Goal: Information Seeking & Learning: Learn about a topic

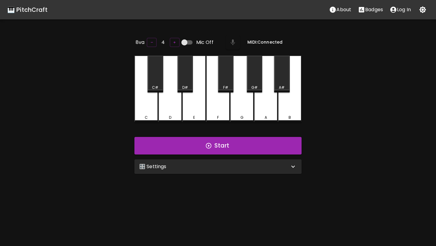
click at [203, 167] on div "🎛️ Settings" at bounding box center [214, 166] width 150 height 7
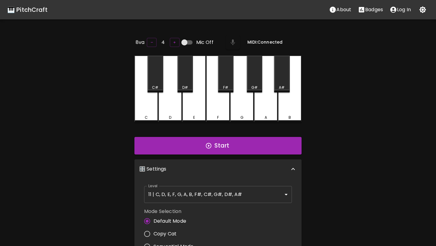
click at [179, 195] on body "🎹 PitchCraft About Badges Log In 8va – 4 + Mic Off MIDI: Connected C C# D D# E …" at bounding box center [218, 200] width 436 height 401
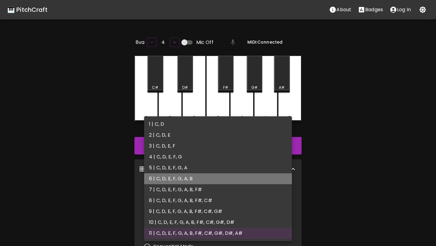
click at [211, 177] on li "6 | C, D, E, F, G, A, B" at bounding box center [218, 178] width 148 height 11
type input "11"
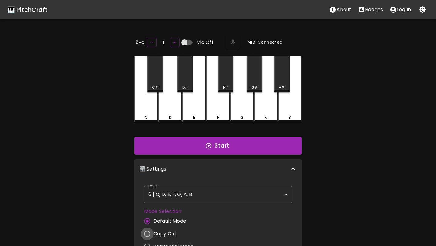
click at [149, 233] on input "Copy Cat" at bounding box center [147, 234] width 13 height 13
radio input "true"
click at [240, 145] on button "Start" at bounding box center [218, 146] width 167 height 18
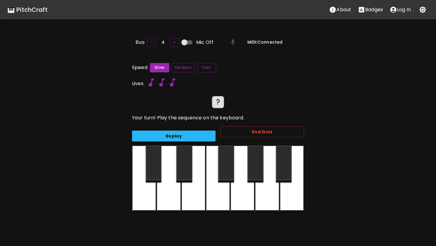
click at [168, 131] on button "Replay" at bounding box center [174, 136] width 84 height 11
click at [167, 134] on button "Replay" at bounding box center [174, 136] width 84 height 11
click at [148, 131] on button "Replay" at bounding box center [174, 136] width 84 height 11
click at [139, 178] on div at bounding box center [144, 179] width 24 height 67
click at [262, 190] on div at bounding box center [267, 179] width 24 height 67
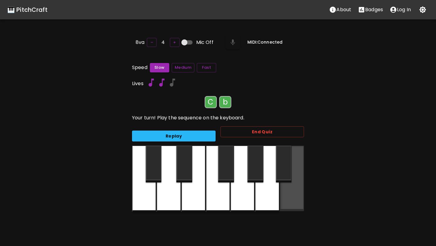
click at [289, 191] on div at bounding box center [292, 178] width 24 height 65
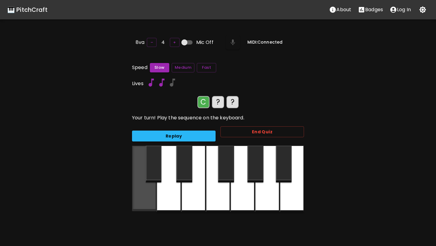
click at [146, 193] on div at bounding box center [144, 178] width 24 height 65
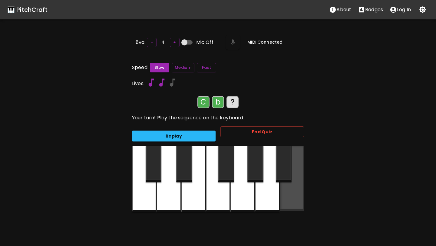
click at [292, 195] on div at bounding box center [292, 178] width 24 height 65
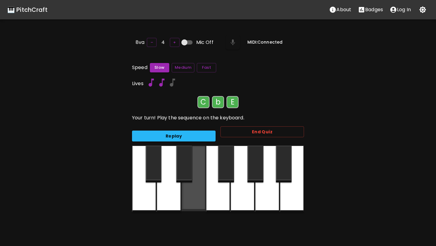
click at [200, 195] on div at bounding box center [193, 178] width 24 height 65
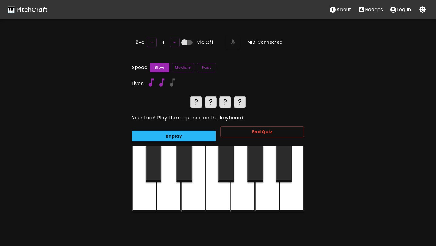
click at [164, 132] on button "Replay" at bounding box center [174, 136] width 84 height 11
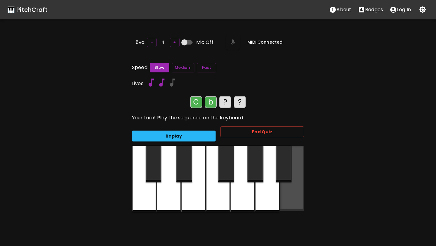
click at [289, 196] on div at bounding box center [292, 178] width 24 height 65
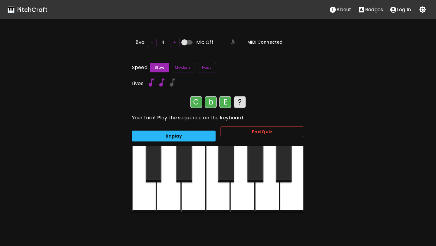
click at [291, 195] on div at bounding box center [292, 179] width 24 height 67
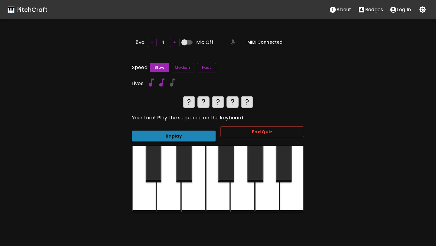
click at [191, 136] on button "Replay" at bounding box center [174, 136] width 84 height 11
click at [188, 131] on button "Replay" at bounding box center [174, 136] width 84 height 11
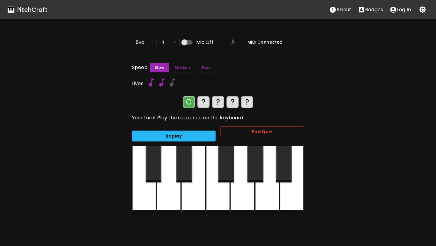
click at [293, 194] on div at bounding box center [292, 179] width 24 height 67
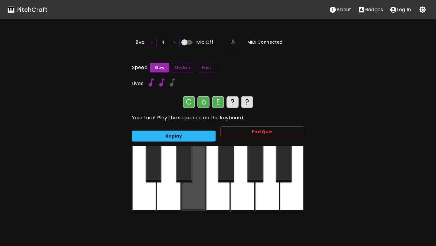
click at [199, 193] on div at bounding box center [193, 178] width 24 height 65
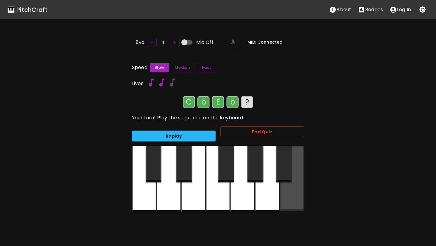
click at [290, 196] on div at bounding box center [292, 178] width 24 height 65
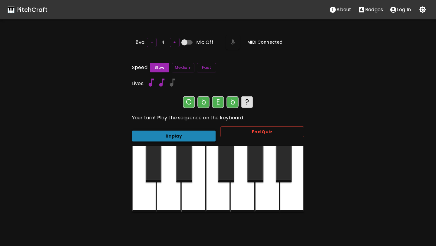
click at [198, 137] on button "Replay" at bounding box center [174, 136] width 84 height 11
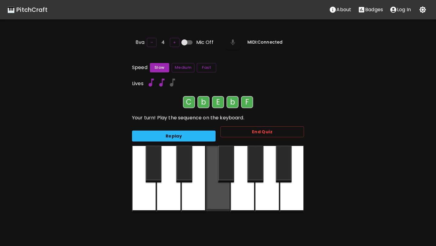
click at [219, 195] on div at bounding box center [218, 178] width 24 height 65
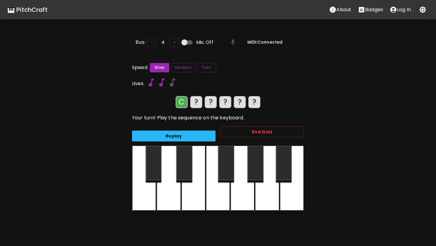
click at [291, 193] on div at bounding box center [292, 179] width 24 height 67
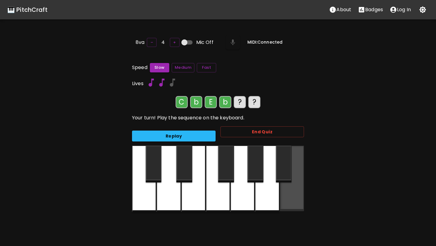
click at [289, 197] on div at bounding box center [292, 178] width 24 height 65
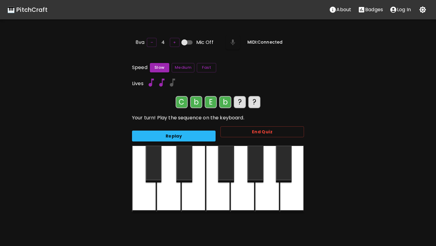
click at [223, 188] on div at bounding box center [218, 179] width 24 height 67
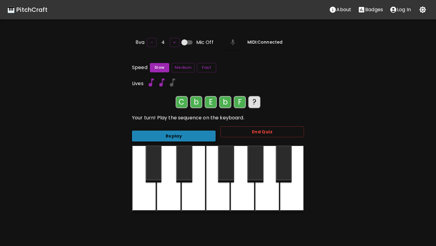
click at [196, 138] on button "Replay" at bounding box center [174, 136] width 84 height 11
click at [172, 190] on div at bounding box center [169, 179] width 24 height 67
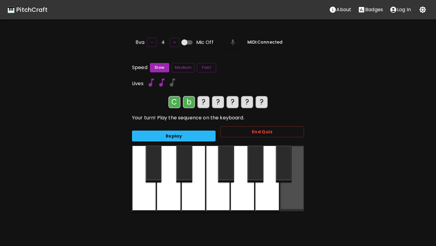
click at [291, 196] on div at bounding box center [292, 178] width 24 height 65
click at [290, 196] on div at bounding box center [292, 178] width 24 height 65
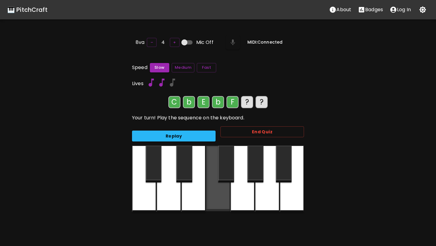
click at [220, 194] on div at bounding box center [218, 178] width 24 height 65
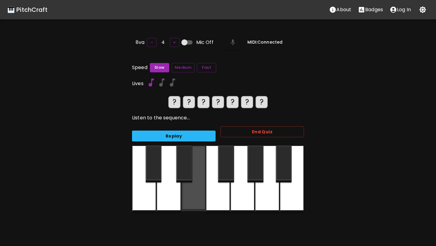
click at [199, 193] on div at bounding box center [193, 178] width 24 height 65
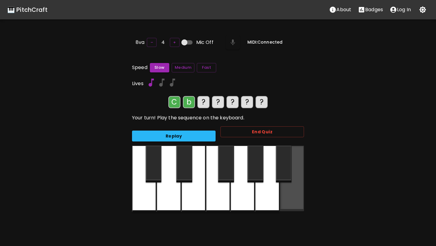
click at [291, 192] on div at bounding box center [292, 178] width 24 height 65
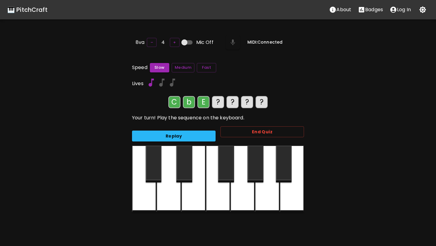
click at [287, 198] on div at bounding box center [292, 179] width 24 height 67
click at [219, 195] on div at bounding box center [218, 179] width 24 height 67
click at [172, 194] on div at bounding box center [169, 179] width 24 height 67
click at [175, 135] on button "Replay" at bounding box center [174, 136] width 84 height 11
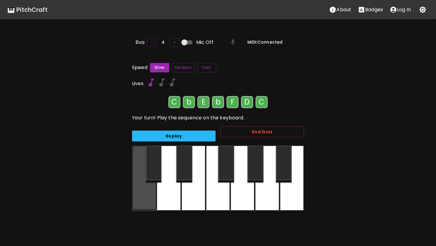
click at [148, 192] on div at bounding box center [144, 178] width 24 height 65
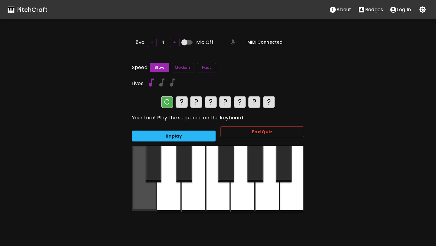
click at [143, 197] on div at bounding box center [144, 178] width 24 height 65
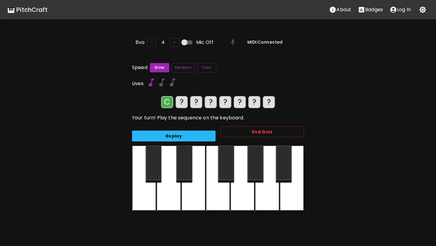
click at [299, 198] on div at bounding box center [292, 179] width 24 height 67
click at [196, 193] on div at bounding box center [193, 179] width 24 height 67
click at [289, 199] on div at bounding box center [292, 179] width 24 height 67
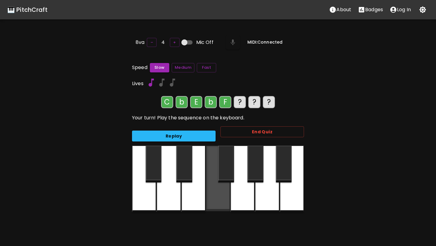
click at [221, 193] on div at bounding box center [218, 178] width 24 height 65
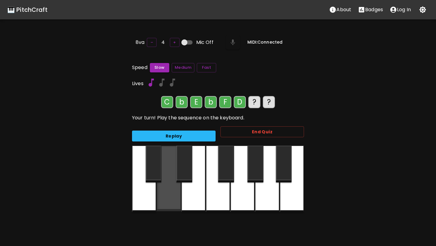
click at [173, 193] on div at bounding box center [169, 178] width 24 height 65
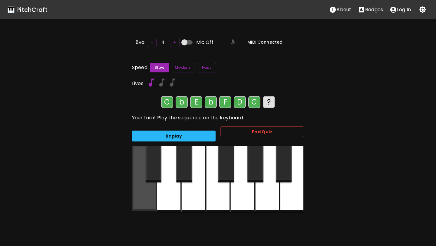
click at [150, 192] on div at bounding box center [144, 178] width 24 height 65
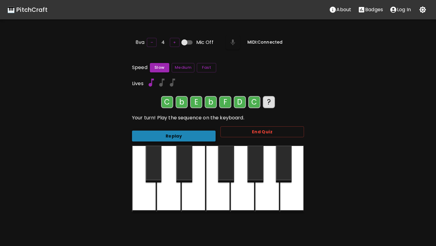
click at [161, 132] on button "Replay" at bounding box center [174, 136] width 84 height 11
click at [171, 133] on button "Replay" at bounding box center [174, 136] width 84 height 11
click at [170, 189] on div at bounding box center [169, 179] width 24 height 67
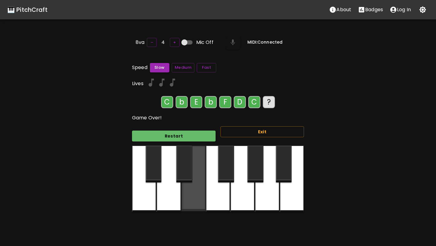
click at [192, 186] on div at bounding box center [193, 178] width 24 height 65
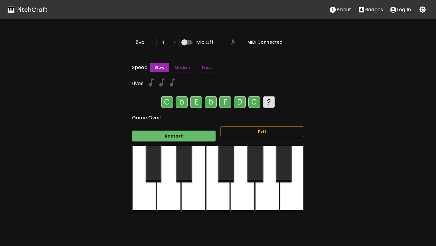
click at [183, 134] on button "Restart" at bounding box center [174, 136] width 84 height 11
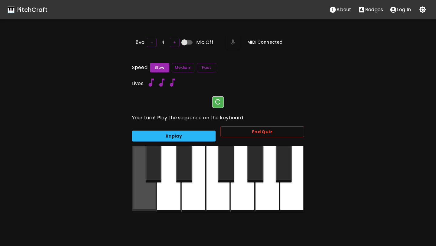
click at [148, 188] on div at bounding box center [144, 178] width 24 height 65
click at [150, 196] on div at bounding box center [144, 178] width 24 height 65
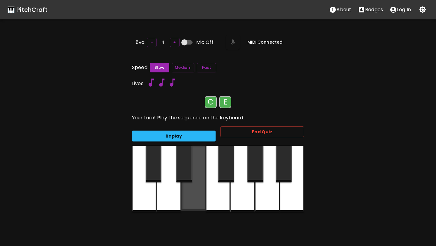
click at [188, 192] on div at bounding box center [193, 178] width 24 height 65
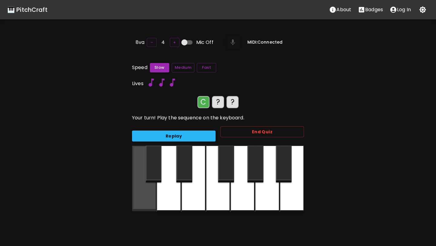
click at [144, 196] on div at bounding box center [144, 178] width 24 height 65
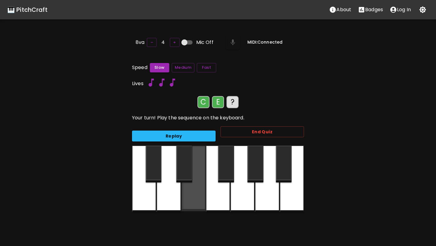
click at [192, 195] on div at bounding box center [193, 178] width 24 height 65
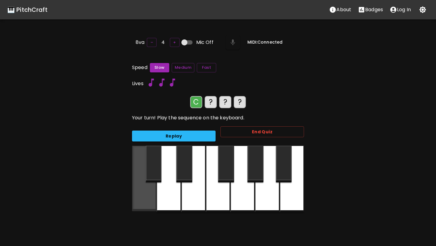
click at [150, 195] on div at bounding box center [144, 178] width 24 height 65
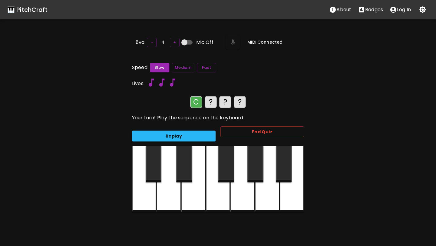
click at [189, 197] on div at bounding box center [193, 179] width 24 height 67
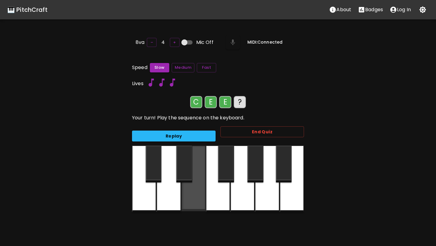
click at [189, 197] on div at bounding box center [193, 178] width 24 height 65
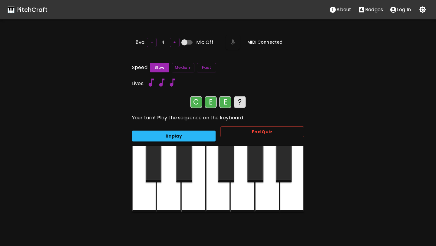
click at [264, 200] on div at bounding box center [267, 179] width 24 height 67
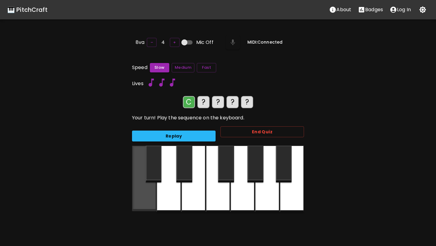
click at [150, 194] on div at bounding box center [144, 178] width 24 height 65
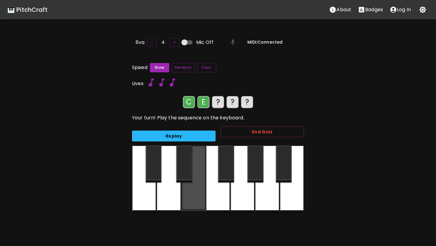
click at [188, 193] on div at bounding box center [193, 178] width 24 height 65
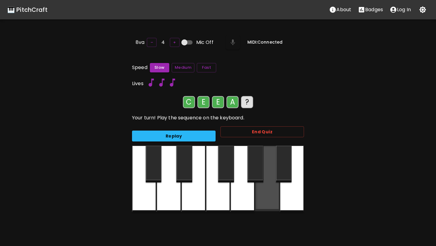
click at [269, 195] on div at bounding box center [267, 178] width 24 height 65
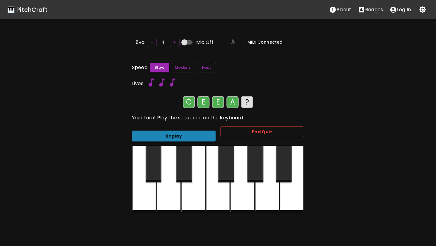
click at [197, 136] on button "Replay" at bounding box center [174, 136] width 84 height 11
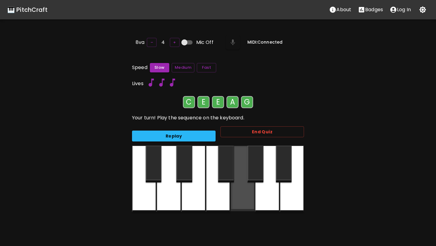
click at [249, 191] on div at bounding box center [243, 178] width 24 height 65
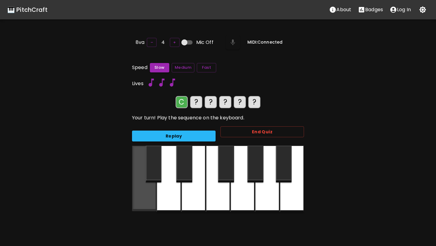
click at [144, 195] on div at bounding box center [144, 178] width 24 height 65
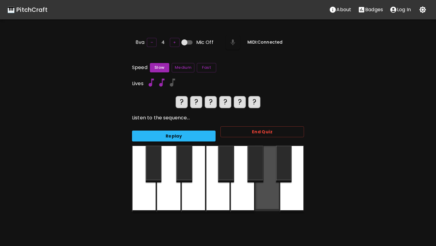
click at [264, 194] on div at bounding box center [267, 178] width 24 height 65
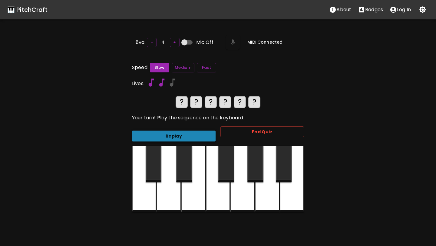
click at [146, 133] on button "Replay" at bounding box center [174, 136] width 84 height 11
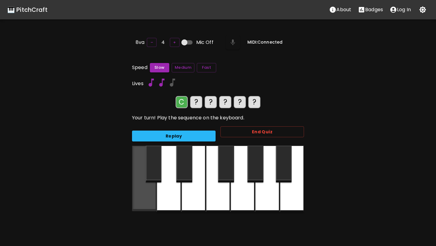
click at [146, 192] on div at bounding box center [144, 178] width 24 height 65
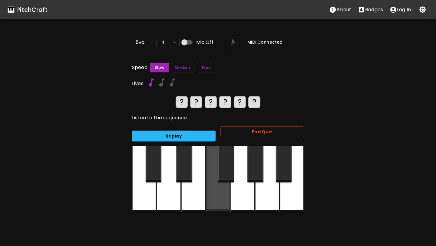
click at [218, 195] on div at bounding box center [218, 178] width 24 height 65
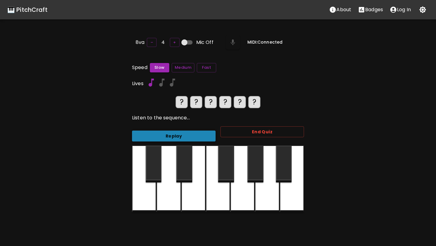
click at [201, 136] on button "Replay" at bounding box center [174, 136] width 84 height 11
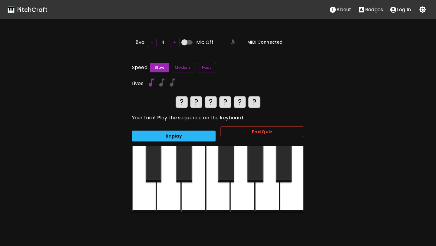
click at [187, 188] on div at bounding box center [193, 179] width 24 height 67
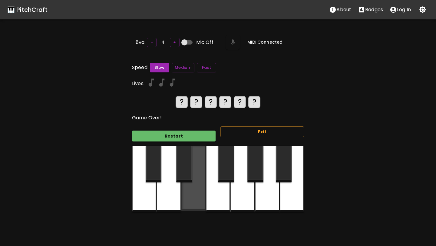
click at [187, 188] on div at bounding box center [193, 178] width 24 height 65
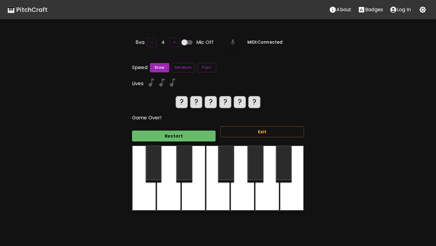
click at [200, 135] on button "Restart" at bounding box center [174, 136] width 84 height 11
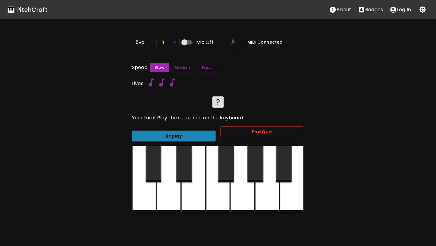
click at [181, 131] on button "Replay" at bounding box center [174, 136] width 84 height 11
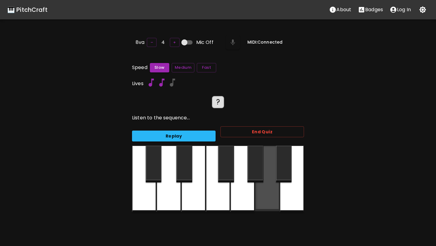
click at [261, 193] on div at bounding box center [267, 178] width 24 height 65
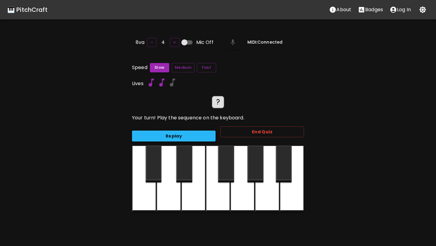
click at [195, 137] on button "Replay" at bounding box center [174, 136] width 84 height 11
click at [199, 177] on div at bounding box center [193, 179] width 24 height 67
click at [192, 136] on button "Replay" at bounding box center [174, 136] width 84 height 11
click at [196, 188] on div at bounding box center [193, 179] width 24 height 67
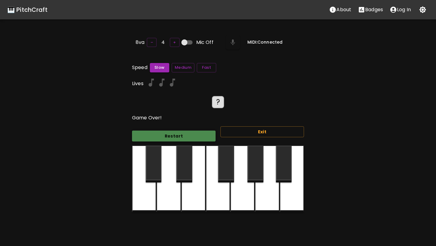
click at [187, 138] on button "Restart" at bounding box center [174, 136] width 84 height 11
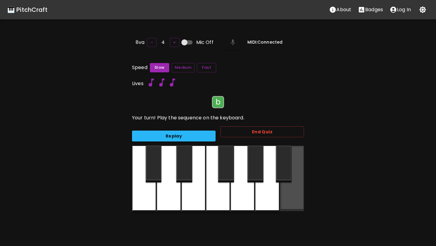
click at [296, 193] on div at bounding box center [292, 178] width 24 height 65
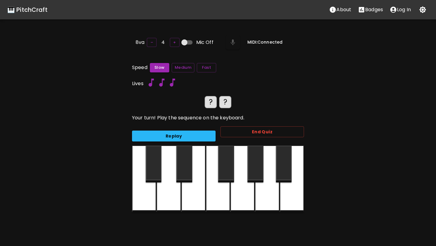
click at [293, 194] on div at bounding box center [292, 179] width 24 height 67
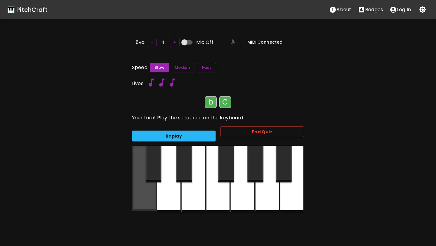
click at [145, 188] on div at bounding box center [144, 178] width 24 height 65
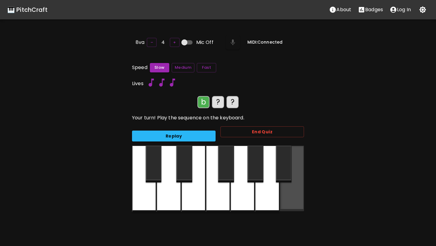
click at [294, 200] on div at bounding box center [292, 178] width 24 height 65
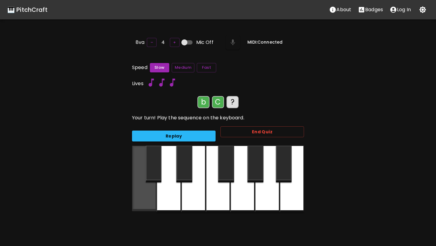
click at [147, 196] on div at bounding box center [144, 178] width 24 height 65
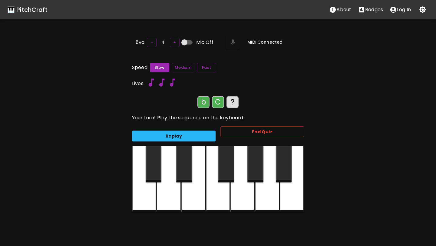
click at [291, 202] on div at bounding box center [292, 179] width 24 height 67
click at [285, 203] on div at bounding box center [292, 179] width 24 height 67
click at [150, 188] on div at bounding box center [144, 179] width 24 height 67
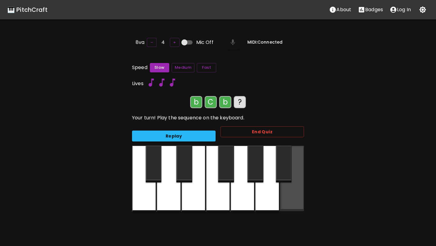
click at [283, 203] on div at bounding box center [292, 178] width 24 height 65
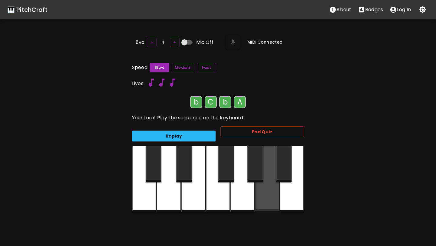
click at [271, 203] on div at bounding box center [267, 178] width 24 height 65
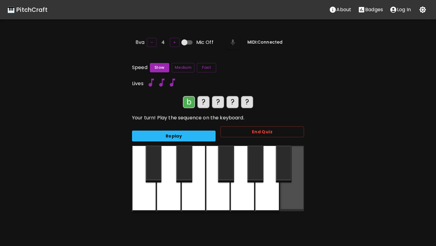
click at [289, 200] on div at bounding box center [292, 178] width 24 height 65
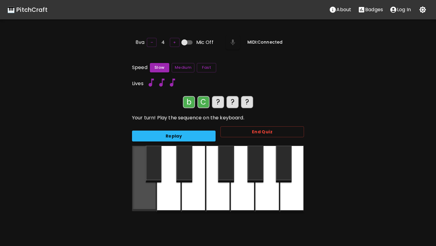
click at [147, 192] on div at bounding box center [144, 178] width 24 height 65
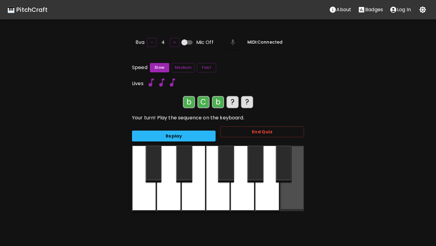
click at [285, 196] on div at bounding box center [292, 178] width 24 height 65
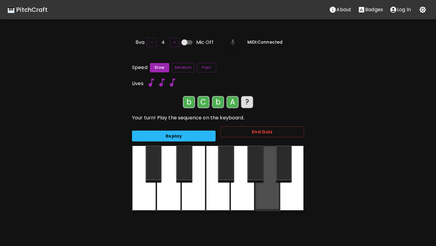
click at [273, 196] on div at bounding box center [267, 178] width 24 height 65
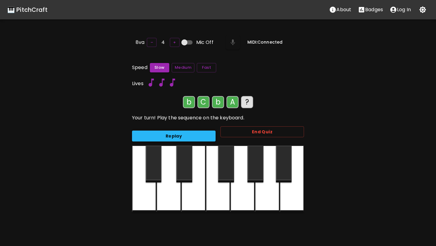
click at [194, 131] on button "Replay" at bounding box center [174, 136] width 84 height 11
click at [244, 99] on div "?" at bounding box center [247, 102] width 12 height 12
click at [186, 133] on button "Replay" at bounding box center [174, 136] width 84 height 11
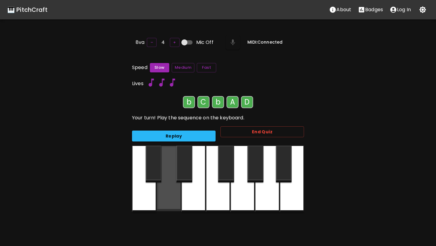
click at [171, 184] on div at bounding box center [169, 178] width 24 height 65
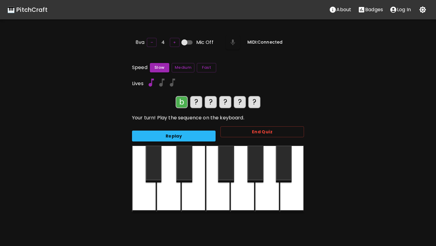
click at [196, 128] on div "Replay" at bounding box center [171, 134] width 88 height 16
click at [196, 132] on button "Replay" at bounding box center [174, 136] width 84 height 11
click at [288, 194] on div at bounding box center [292, 179] width 24 height 67
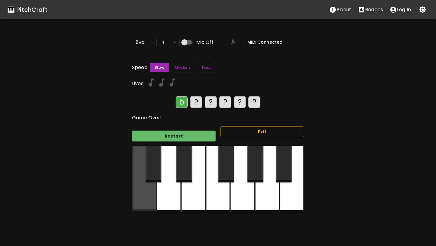
click at [147, 187] on div at bounding box center [144, 178] width 24 height 65
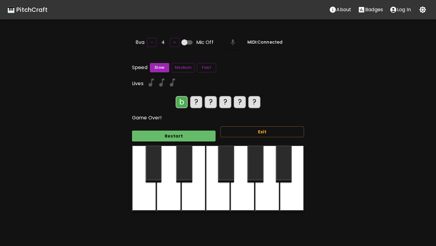
click at [294, 198] on div at bounding box center [292, 179] width 24 height 67
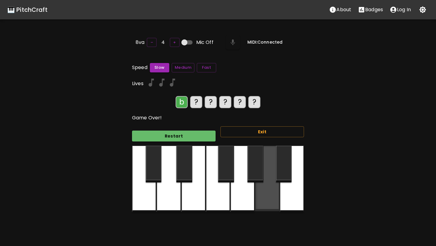
click at [278, 197] on div at bounding box center [267, 178] width 24 height 65
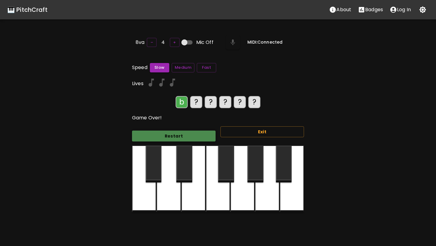
click at [201, 131] on button "Restart" at bounding box center [174, 136] width 84 height 11
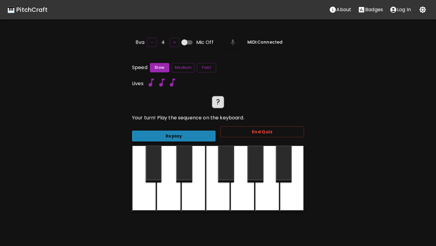
click at [201, 131] on button "Replay" at bounding box center [174, 136] width 84 height 11
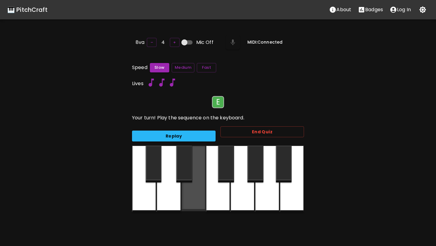
click at [187, 190] on div at bounding box center [193, 178] width 24 height 65
click at [190, 191] on div at bounding box center [193, 178] width 24 height 65
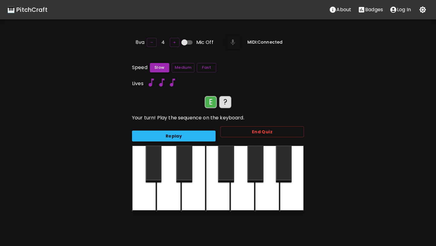
click at [245, 193] on div at bounding box center [243, 179] width 24 height 67
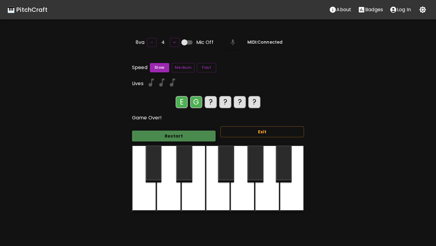
click at [183, 134] on button "Restart" at bounding box center [174, 136] width 84 height 11
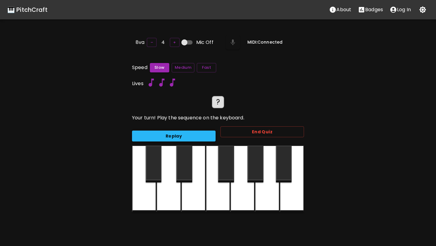
click at [183, 134] on button "Replay" at bounding box center [174, 136] width 84 height 11
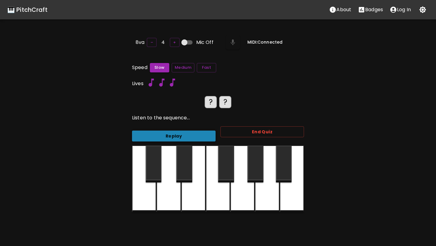
click at [183, 134] on button "Replay" at bounding box center [174, 136] width 84 height 11
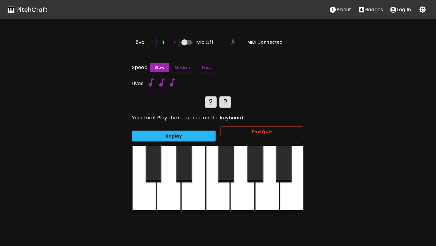
click at [183, 134] on button "Replay" at bounding box center [174, 136] width 84 height 11
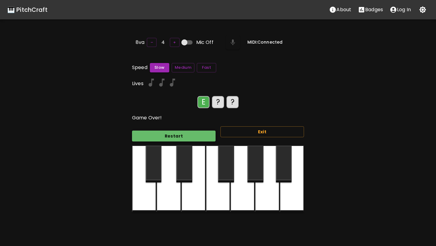
click at [183, 134] on button "Restart" at bounding box center [174, 136] width 84 height 11
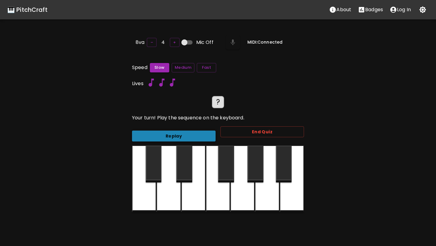
click at [183, 134] on button "Replay" at bounding box center [174, 136] width 84 height 11
click at [37, 12] on div "🎹 PitchCraft" at bounding box center [27, 10] width 40 height 10
click at [37, 10] on div "🎹 PitchCraft" at bounding box center [27, 10] width 40 height 10
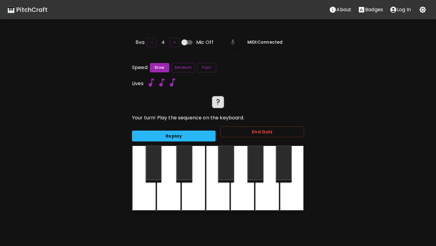
click at [38, 9] on div "🎹 PitchCraft" at bounding box center [27, 10] width 40 height 10
click at [244, 127] on button "End Quiz" at bounding box center [263, 131] width 84 height 11
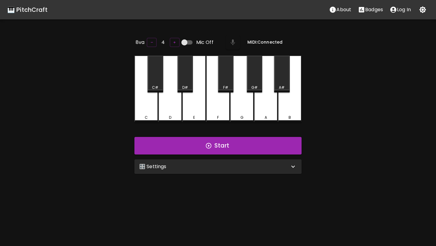
click at [372, 8] on p "Badges" at bounding box center [374, 9] width 18 height 7
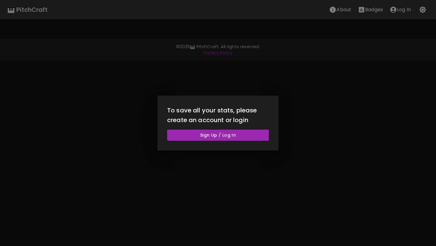
click at [296, 93] on div at bounding box center [218, 123] width 436 height 246
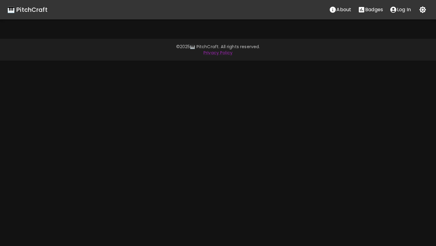
click at [420, 12] on icon "button" at bounding box center [422, 9] width 7 height 7
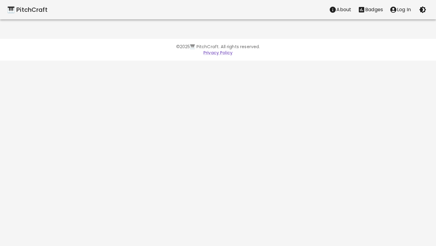
click at [420, 12] on icon "button" at bounding box center [422, 9] width 7 height 7
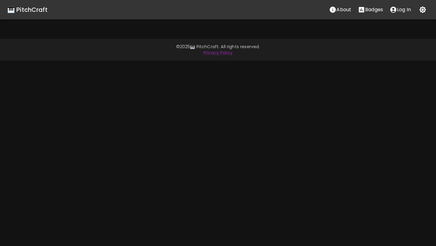
click at [346, 9] on p "About" at bounding box center [344, 9] width 15 height 7
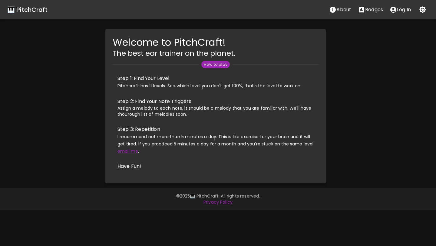
click at [348, 67] on div "Welcome to PitchCraft! The best ear trainer on the planet. How to play Step 1: …" at bounding box center [215, 106] width 441 height 154
click at [424, 5] on button "button" at bounding box center [423, 10] width 12 height 12
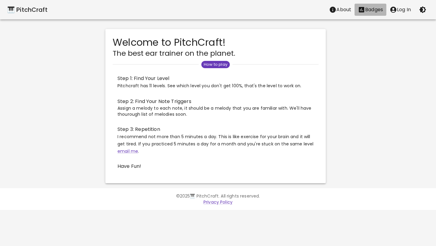
click at [368, 12] on p "Badges" at bounding box center [374, 9] width 18 height 7
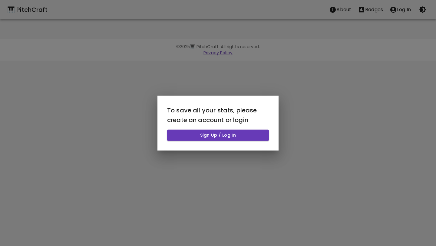
click at [270, 21] on div at bounding box center [218, 123] width 436 height 246
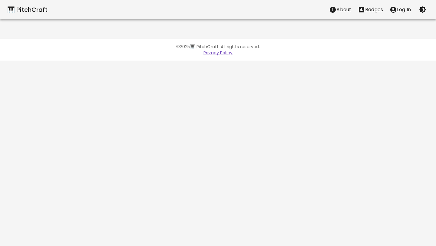
click at [41, 13] on div "🎹 PitchCraft" at bounding box center [27, 10] width 40 height 10
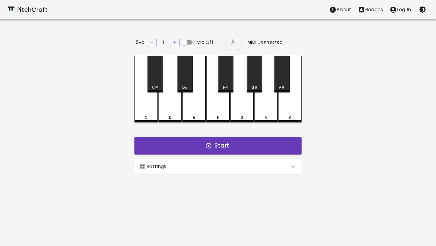
click at [422, 14] on button "button" at bounding box center [423, 10] width 12 height 12
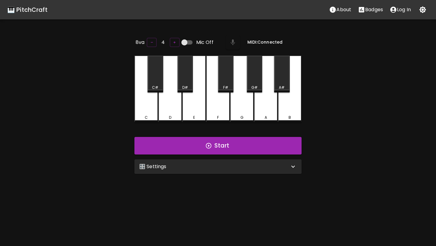
click at [178, 163] on div "🎛️ Settings" at bounding box center [214, 166] width 150 height 7
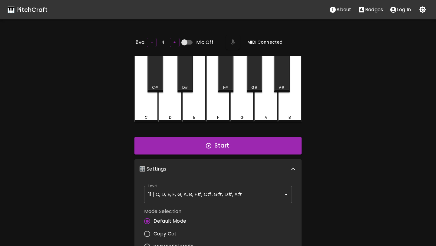
scroll to position [2, 0]
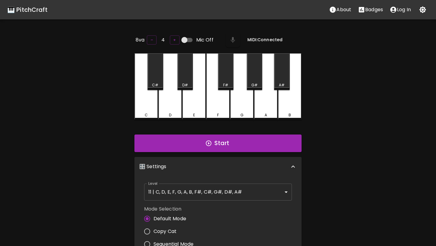
click at [177, 194] on body "🎹 PitchCraft About Badges Log In 8va – 4 + Mic Off MIDI: Connected C C# D D# E …" at bounding box center [218, 200] width 436 height 401
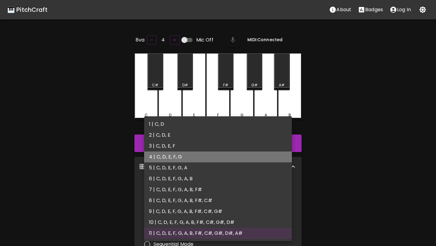
click at [177, 156] on li "4 | C, D, E, F, G" at bounding box center [218, 156] width 148 height 11
type input "7"
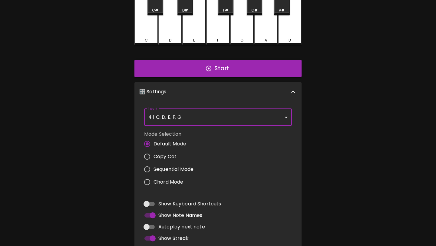
scroll to position [83, 0]
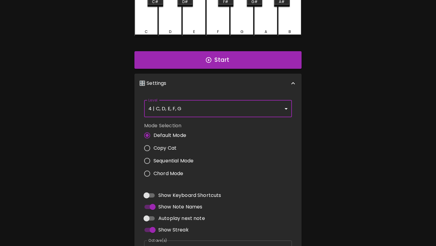
click at [160, 149] on span "Copy Cat" at bounding box center [165, 148] width 23 height 7
click at [154, 149] on input "Copy Cat" at bounding box center [147, 148] width 13 height 13
radio input "true"
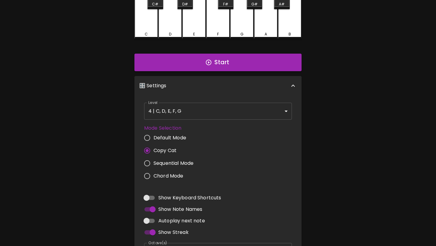
scroll to position [13, 0]
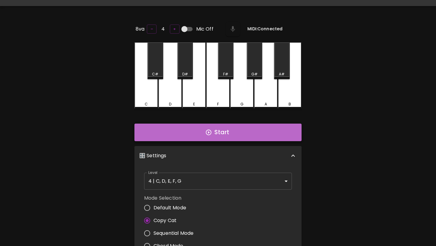
click at [221, 128] on button "Start" at bounding box center [218, 133] width 167 height 18
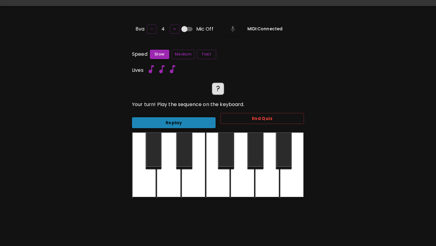
click at [185, 119] on button "Replay" at bounding box center [174, 122] width 84 height 11
click at [186, 29] on input "Mic Off" at bounding box center [184, 29] width 35 height 12
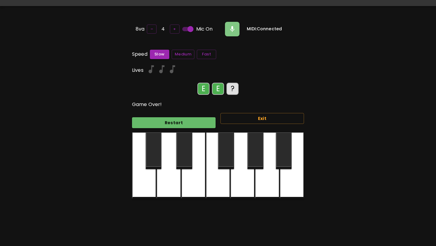
click at [188, 25] on input "Mic On" at bounding box center [190, 29] width 35 height 12
checkbox input "false"
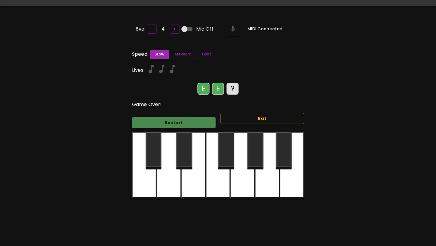
click at [188, 122] on button "Restart" at bounding box center [174, 122] width 84 height 11
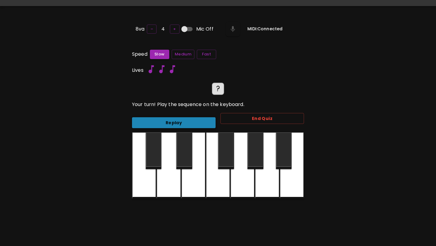
click at [186, 125] on button "Replay" at bounding box center [174, 122] width 84 height 11
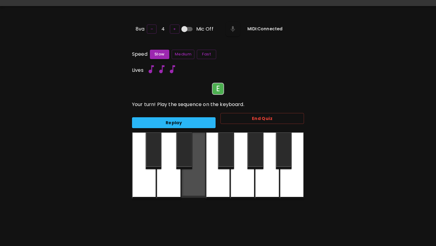
click at [202, 159] on div at bounding box center [193, 164] width 24 height 65
click at [198, 165] on div at bounding box center [193, 164] width 24 height 65
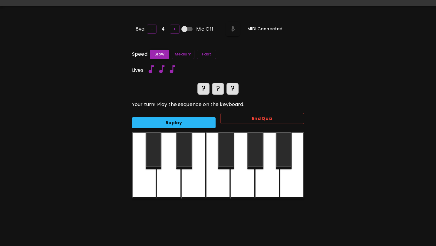
click at [200, 170] on div at bounding box center [193, 165] width 24 height 67
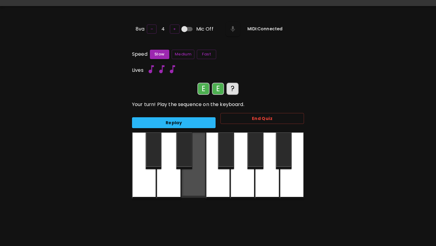
click at [200, 170] on div at bounding box center [193, 164] width 24 height 65
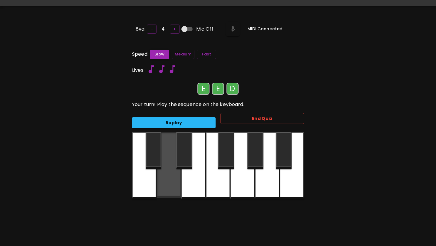
click at [175, 178] on div at bounding box center [169, 164] width 24 height 65
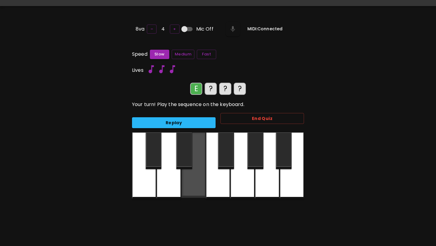
click at [197, 174] on div at bounding box center [193, 164] width 24 height 65
drag, startPoint x: 197, startPoint y: 174, endPoint x: 178, endPoint y: 178, distance: 19.2
click at [197, 174] on div at bounding box center [193, 164] width 24 height 65
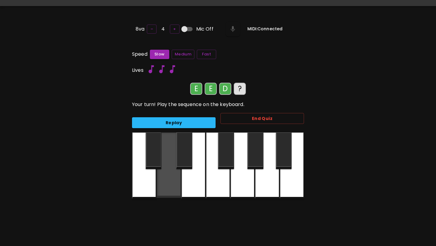
click at [169, 177] on div at bounding box center [169, 164] width 24 height 65
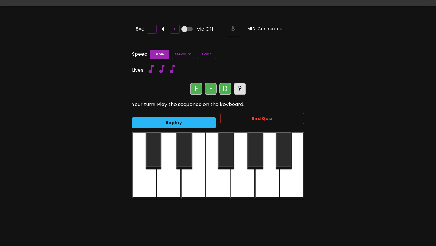
click at [169, 177] on div at bounding box center [169, 165] width 24 height 67
click at [193, 173] on div at bounding box center [193, 165] width 24 height 67
click at [165, 174] on div at bounding box center [169, 165] width 24 height 67
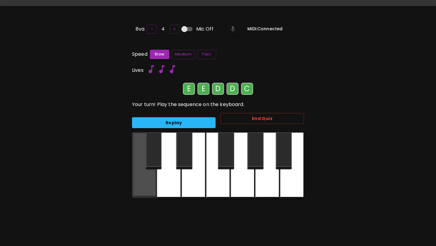
click at [148, 177] on div at bounding box center [144, 164] width 24 height 65
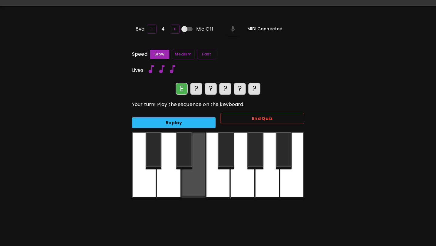
click at [200, 169] on div at bounding box center [193, 164] width 24 height 65
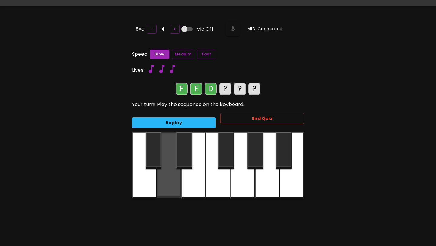
click at [178, 171] on div at bounding box center [169, 164] width 24 height 65
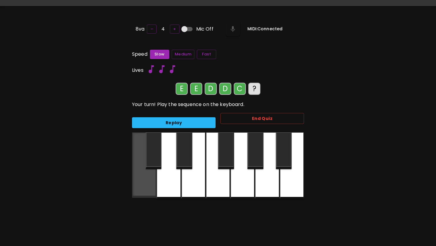
click at [153, 177] on div at bounding box center [144, 164] width 24 height 65
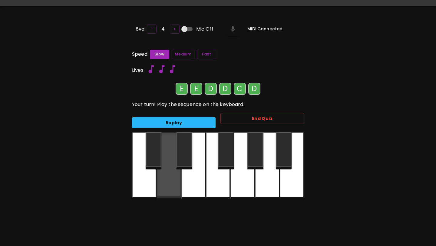
click at [168, 177] on div at bounding box center [169, 164] width 24 height 65
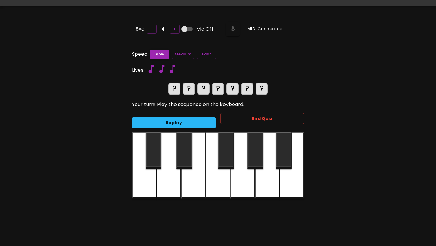
click at [201, 175] on div at bounding box center [193, 165] width 24 height 67
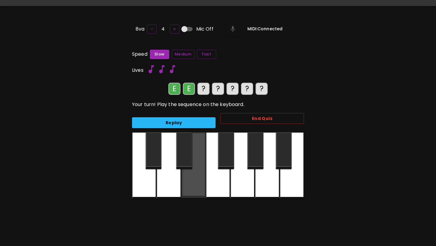
click at [201, 175] on div at bounding box center [193, 164] width 24 height 65
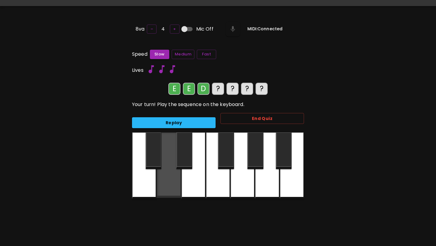
click at [171, 175] on div at bounding box center [169, 164] width 24 height 65
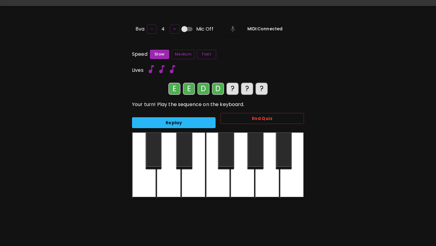
click at [149, 179] on div at bounding box center [144, 165] width 24 height 67
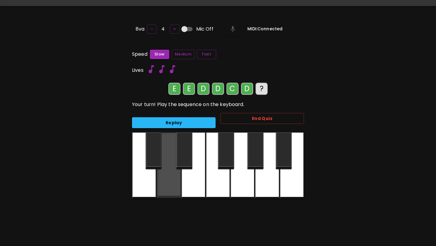
click at [169, 179] on div at bounding box center [169, 164] width 24 height 65
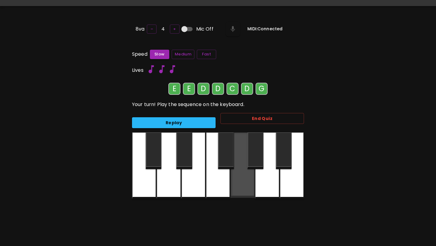
click at [240, 181] on div at bounding box center [243, 164] width 24 height 65
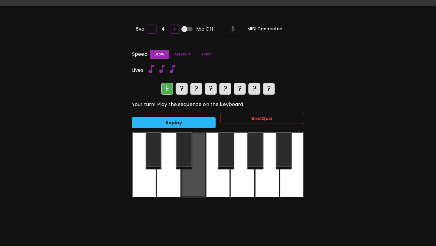
click at [193, 177] on div at bounding box center [193, 164] width 24 height 65
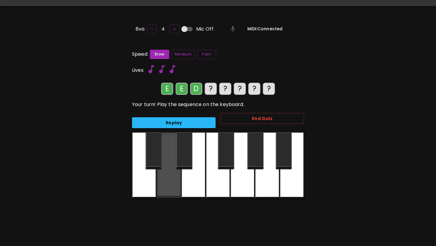
click at [176, 177] on div at bounding box center [169, 164] width 24 height 65
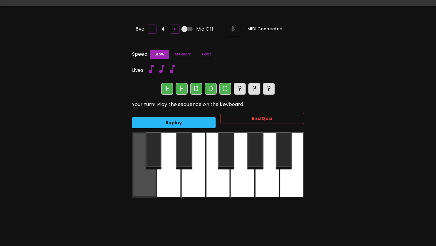
click at [148, 177] on div at bounding box center [144, 164] width 24 height 65
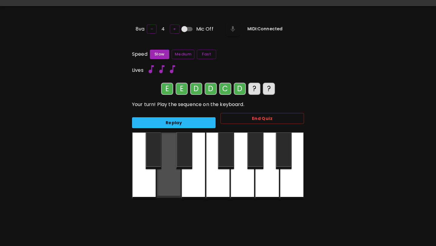
click at [166, 175] on div at bounding box center [169, 164] width 24 height 65
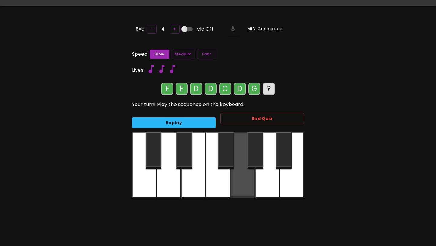
drag, startPoint x: 243, startPoint y: 177, endPoint x: 197, endPoint y: 177, distance: 46.4
click at [243, 177] on div at bounding box center [243, 164] width 24 height 65
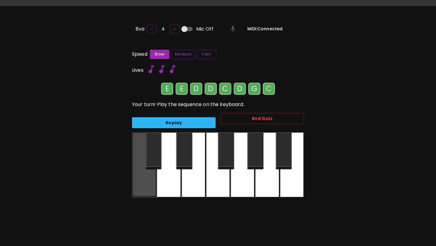
click at [144, 183] on div at bounding box center [144, 164] width 24 height 65
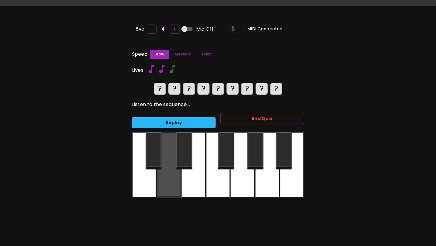
click at [162, 178] on div at bounding box center [169, 164] width 24 height 65
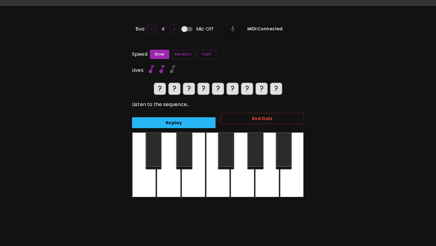
click at [163, 178] on div at bounding box center [169, 165] width 24 height 67
click at [195, 183] on div at bounding box center [193, 165] width 24 height 67
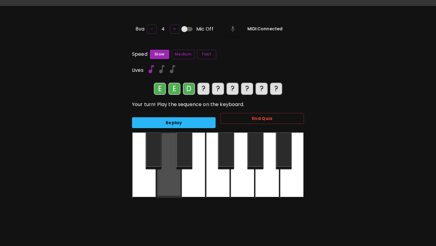
click at [177, 182] on div at bounding box center [169, 164] width 24 height 65
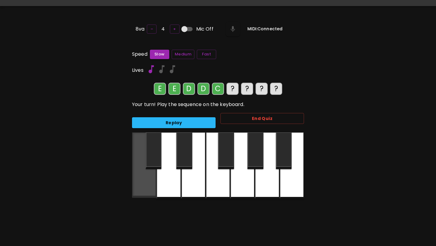
click at [148, 182] on div at bounding box center [144, 164] width 24 height 65
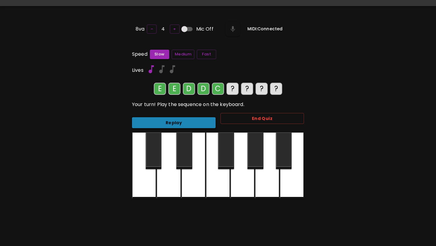
click at [182, 118] on button "Replay" at bounding box center [174, 122] width 84 height 11
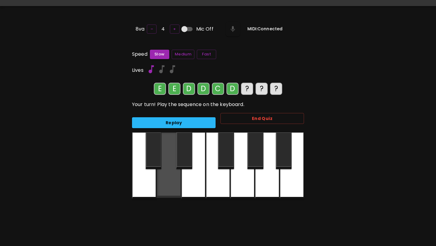
click at [171, 176] on div at bounding box center [169, 164] width 24 height 65
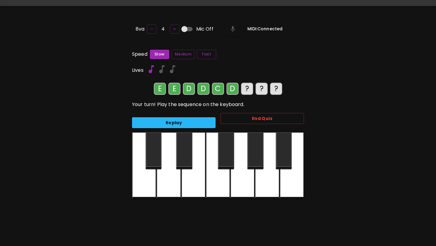
click at [242, 169] on div at bounding box center [243, 165] width 24 height 67
click at [148, 191] on div at bounding box center [144, 165] width 24 height 67
click at [164, 182] on div at bounding box center [169, 165] width 24 height 67
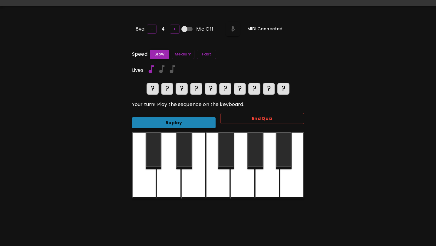
click at [164, 121] on button "Replay" at bounding box center [174, 122] width 84 height 11
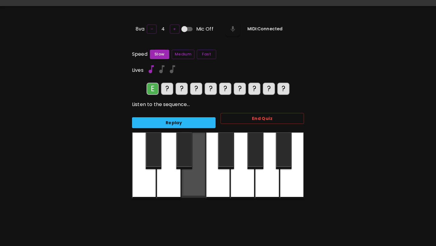
click at [190, 179] on div at bounding box center [193, 164] width 24 height 65
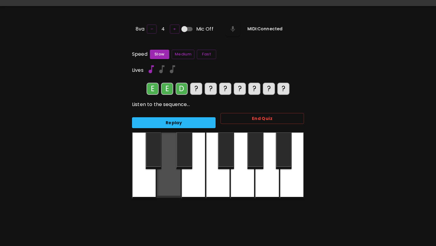
click at [168, 179] on div at bounding box center [169, 164] width 24 height 65
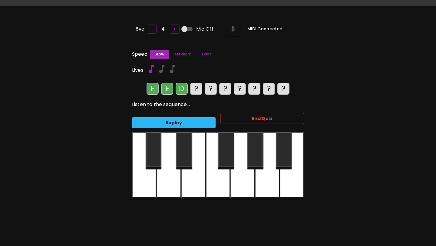
click at [168, 179] on div at bounding box center [169, 165] width 24 height 67
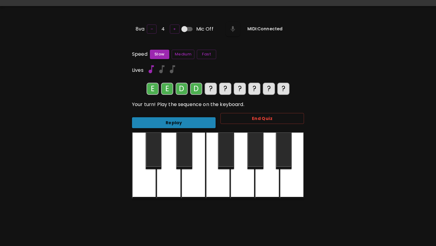
click at [168, 117] on button "Replay" at bounding box center [174, 122] width 84 height 11
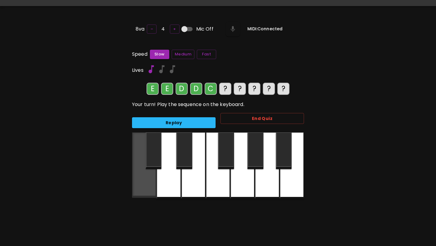
click at [146, 177] on div at bounding box center [144, 164] width 24 height 65
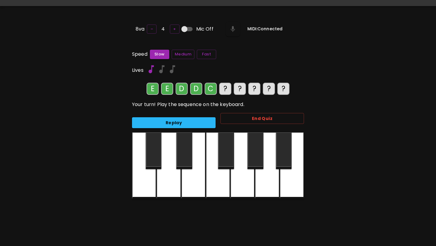
click at [165, 179] on div at bounding box center [169, 165] width 24 height 67
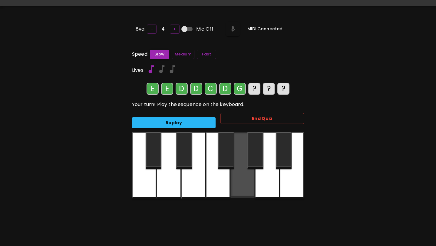
click at [246, 171] on div at bounding box center [243, 164] width 24 height 65
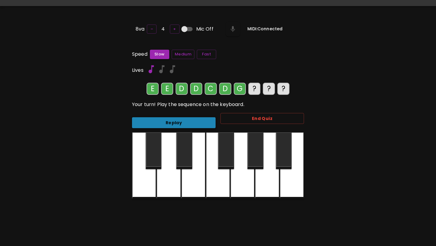
click at [185, 124] on button "Replay" at bounding box center [174, 122] width 84 height 11
click at [181, 117] on button "Replay" at bounding box center [174, 122] width 84 height 11
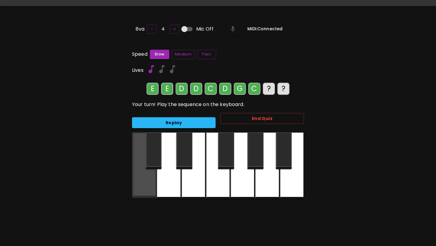
click at [147, 187] on div at bounding box center [144, 164] width 24 height 65
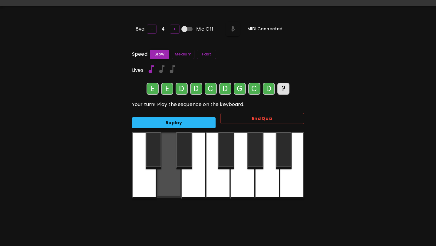
click at [165, 184] on div at bounding box center [169, 164] width 24 height 65
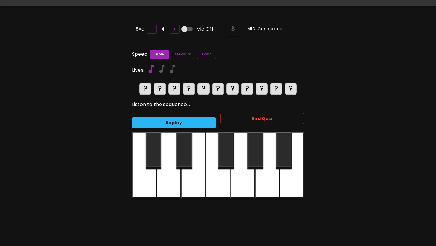
click at [208, 52] on button "Fast" at bounding box center [206, 54] width 19 height 9
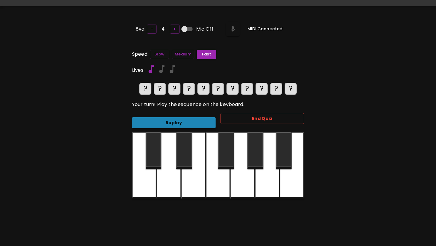
click at [169, 118] on button "Replay" at bounding box center [174, 122] width 84 height 11
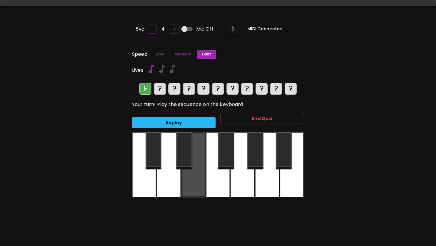
click at [194, 174] on div at bounding box center [193, 164] width 24 height 65
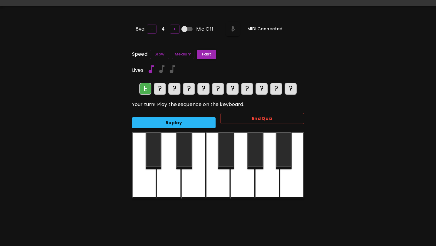
click at [194, 174] on div at bounding box center [193, 165] width 24 height 67
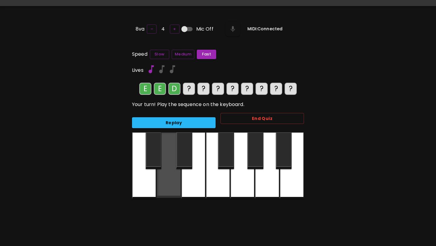
click at [159, 173] on div at bounding box center [169, 164] width 24 height 65
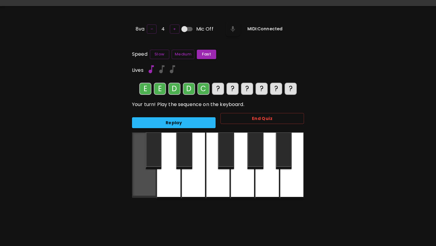
click at [151, 173] on div at bounding box center [144, 164] width 24 height 65
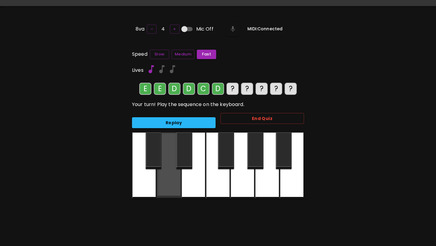
click at [165, 174] on div at bounding box center [169, 164] width 24 height 65
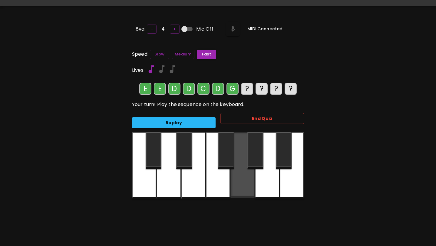
click at [242, 175] on div at bounding box center [243, 164] width 24 height 65
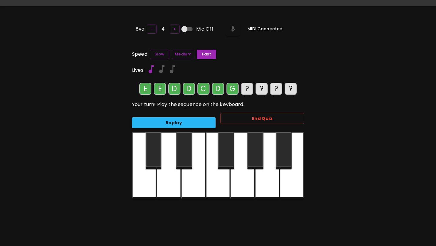
click at [188, 124] on button "Replay" at bounding box center [174, 122] width 84 height 11
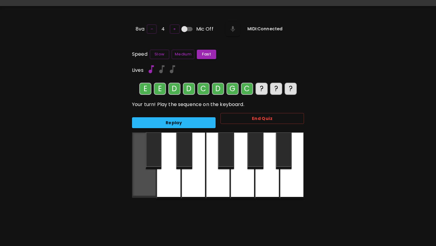
click at [146, 177] on div at bounding box center [144, 164] width 24 height 65
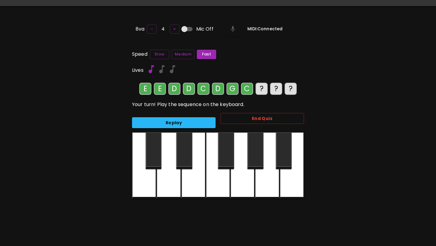
click at [175, 177] on div at bounding box center [169, 165] width 24 height 67
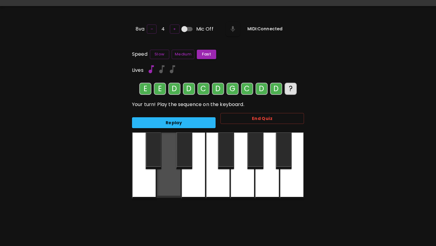
click at [175, 177] on div at bounding box center [169, 164] width 24 height 65
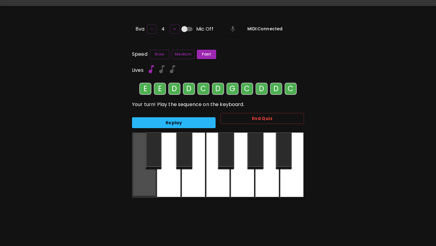
click at [145, 179] on div at bounding box center [144, 164] width 24 height 65
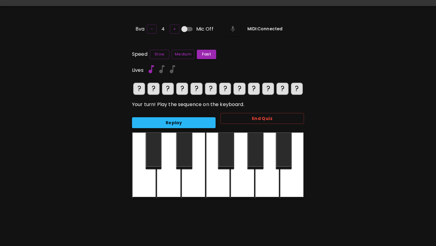
click at [180, 122] on button "Replay" at bounding box center [174, 122] width 84 height 11
click at [192, 177] on div at bounding box center [193, 165] width 24 height 67
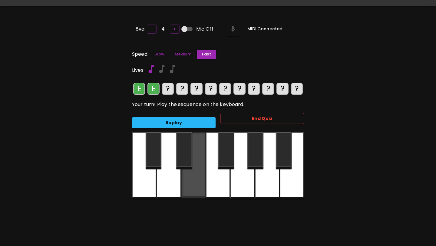
click at [192, 177] on div at bounding box center [193, 164] width 24 height 65
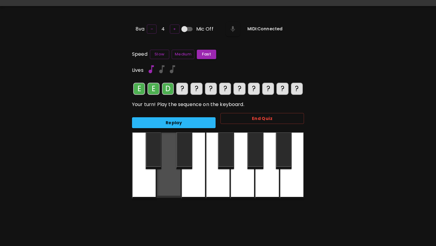
click at [173, 177] on div at bounding box center [169, 164] width 24 height 65
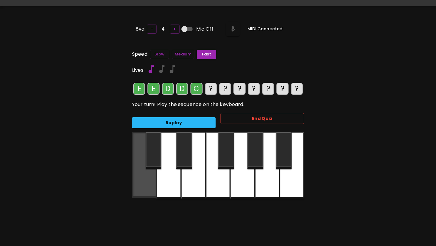
click at [145, 178] on div at bounding box center [144, 164] width 24 height 65
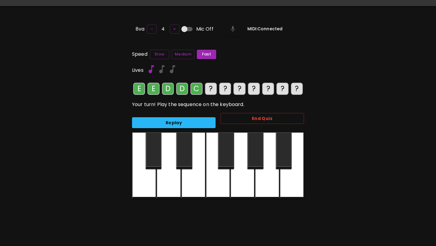
click at [164, 178] on div at bounding box center [169, 165] width 24 height 67
click at [245, 173] on div at bounding box center [243, 165] width 24 height 67
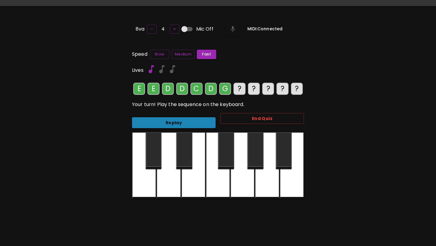
click at [190, 121] on button "Replay" at bounding box center [174, 122] width 84 height 11
click at [152, 174] on div at bounding box center [144, 165] width 24 height 67
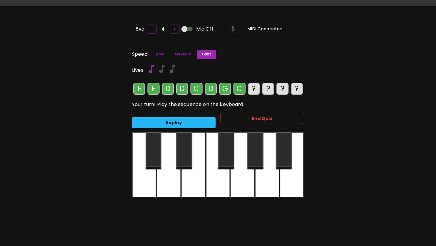
click at [162, 174] on div at bounding box center [169, 165] width 24 height 67
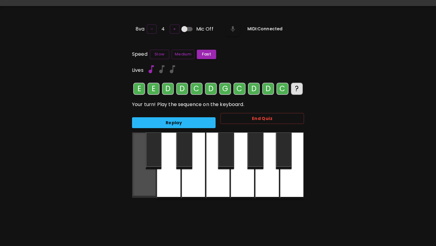
click at [143, 174] on div at bounding box center [144, 164] width 24 height 65
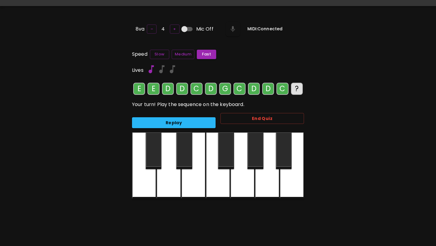
click at [198, 174] on div at bounding box center [193, 165] width 24 height 67
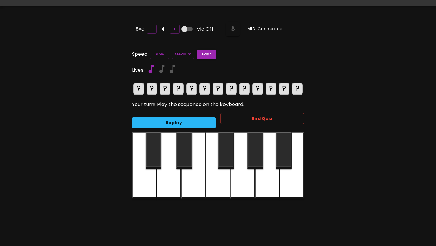
click at [172, 112] on div "Replay" at bounding box center [171, 120] width 88 height 16
click at [191, 173] on div at bounding box center [193, 165] width 24 height 67
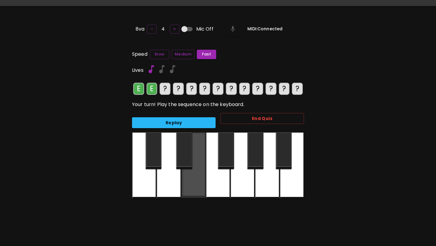
click at [191, 173] on div at bounding box center [193, 164] width 24 height 65
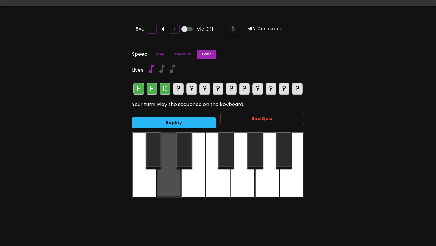
click at [173, 172] on div at bounding box center [169, 164] width 24 height 65
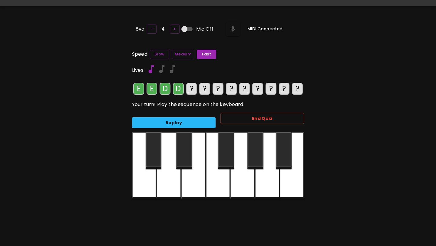
click at [145, 177] on div at bounding box center [144, 165] width 24 height 67
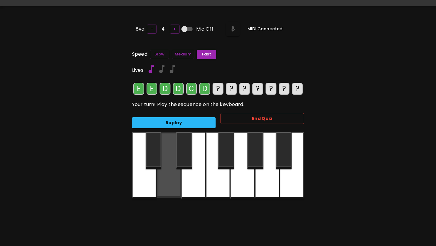
click at [165, 178] on div at bounding box center [169, 164] width 24 height 65
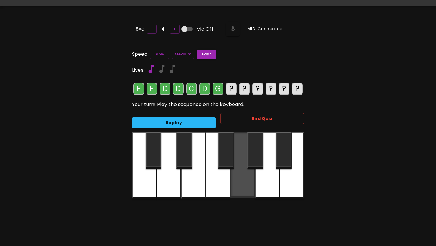
click at [241, 176] on div at bounding box center [243, 164] width 24 height 65
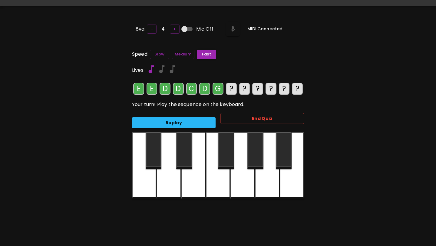
click at [157, 188] on div at bounding box center [169, 165] width 24 height 67
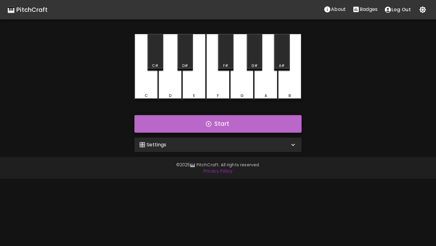
click at [242, 116] on button "Start" at bounding box center [218, 124] width 167 height 18
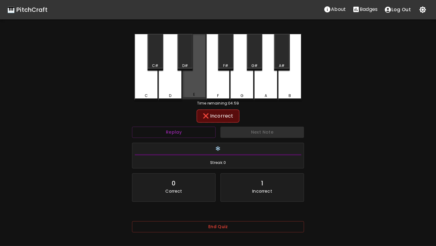
click at [192, 87] on div "E" at bounding box center [194, 66] width 24 height 65
click at [165, 87] on div "D" at bounding box center [170, 67] width 24 height 67
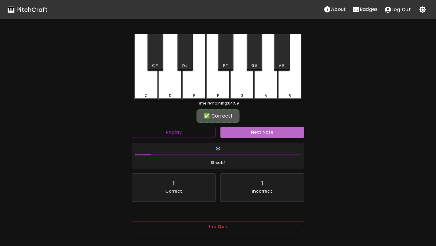
click at [226, 128] on button "Next Note" at bounding box center [263, 132] width 84 height 11
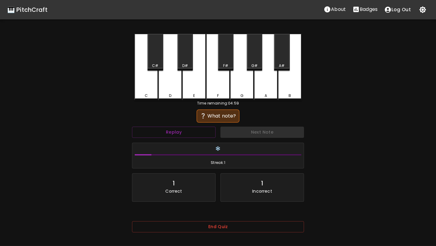
click at [263, 94] on div "A" at bounding box center [266, 95] width 22 height 5
click at [278, 62] on div "A#" at bounding box center [281, 52] width 15 height 37
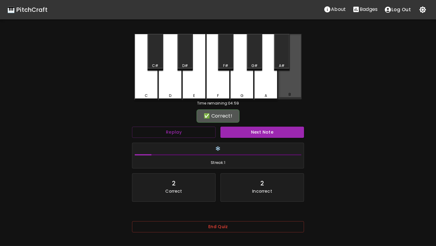
click at [295, 88] on div "B" at bounding box center [290, 66] width 24 height 65
click at [220, 85] on div "F" at bounding box center [218, 67] width 24 height 67
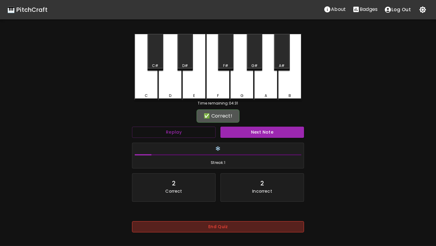
click at [187, 223] on button "End Quiz" at bounding box center [218, 226] width 172 height 11
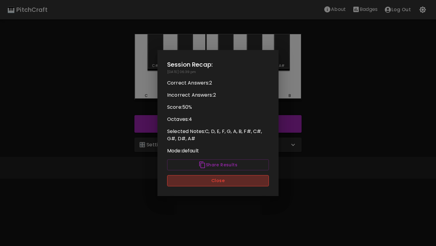
click at [204, 177] on button "Close" at bounding box center [218, 180] width 102 height 11
